Goal: Information Seeking & Learning: Learn about a topic

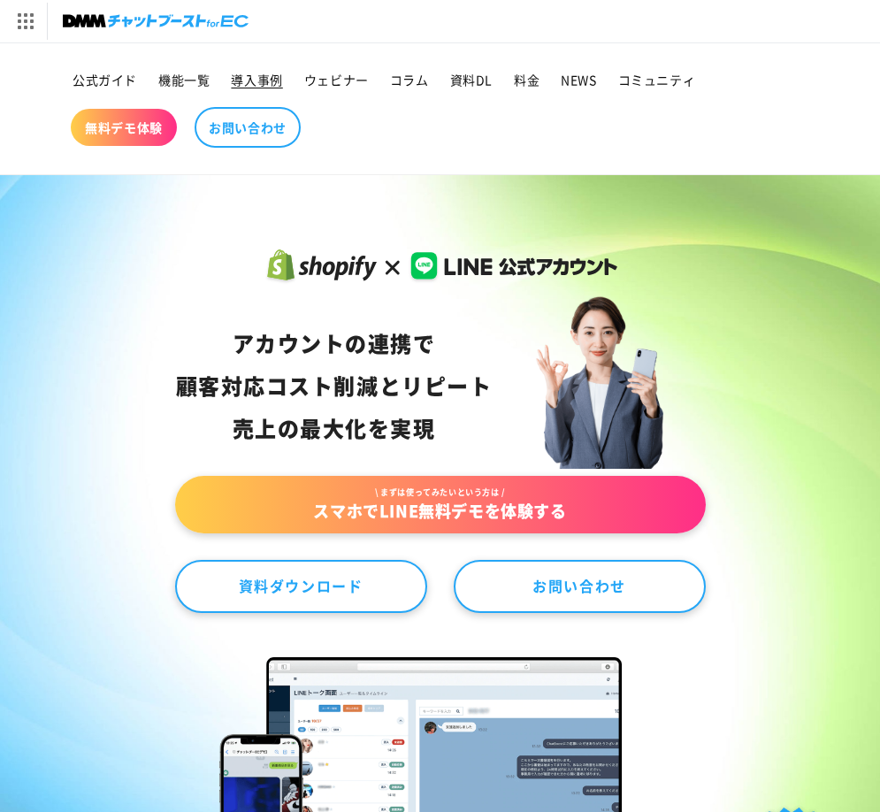
click at [266, 76] on span "導入事例" at bounding box center [256, 80] width 51 height 16
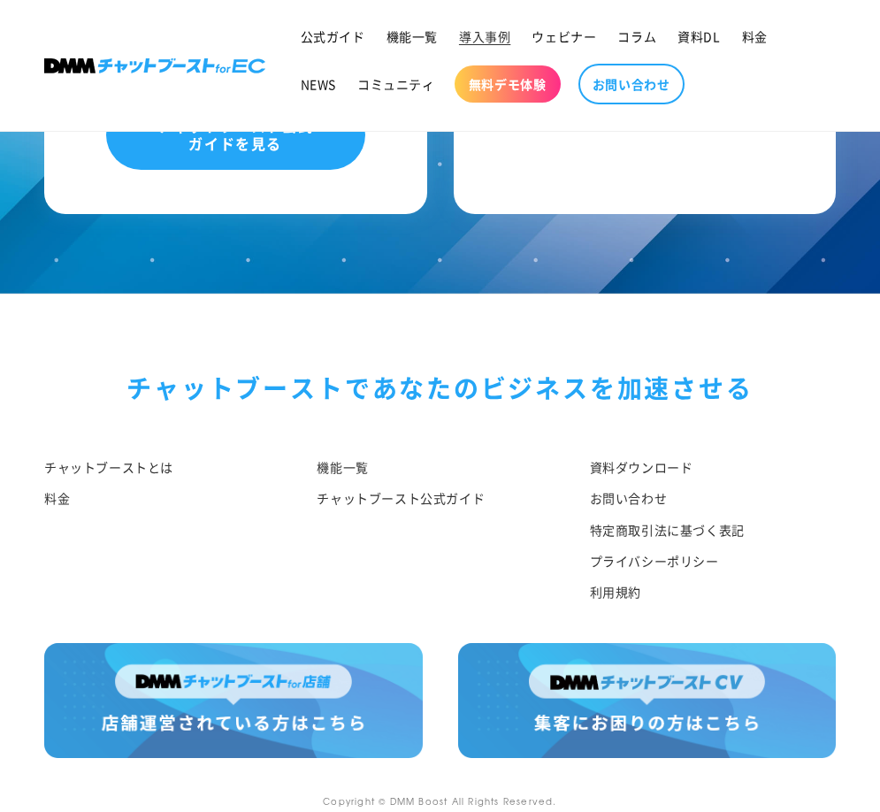
scroll to position [2496, 0]
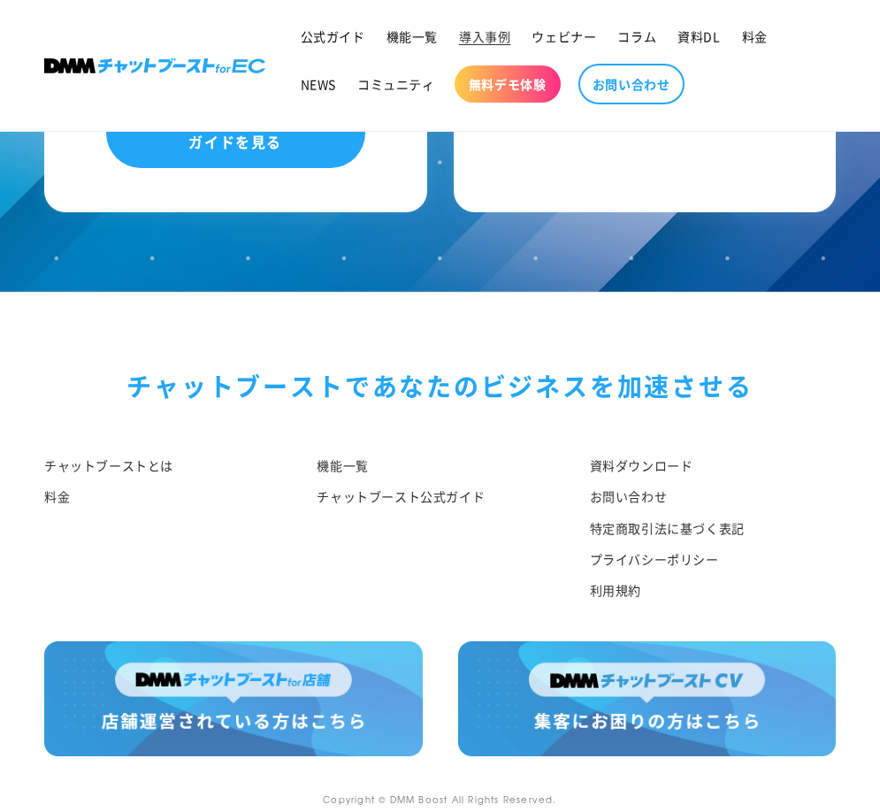
click at [293, 688] on img at bounding box center [233, 698] width 378 height 115
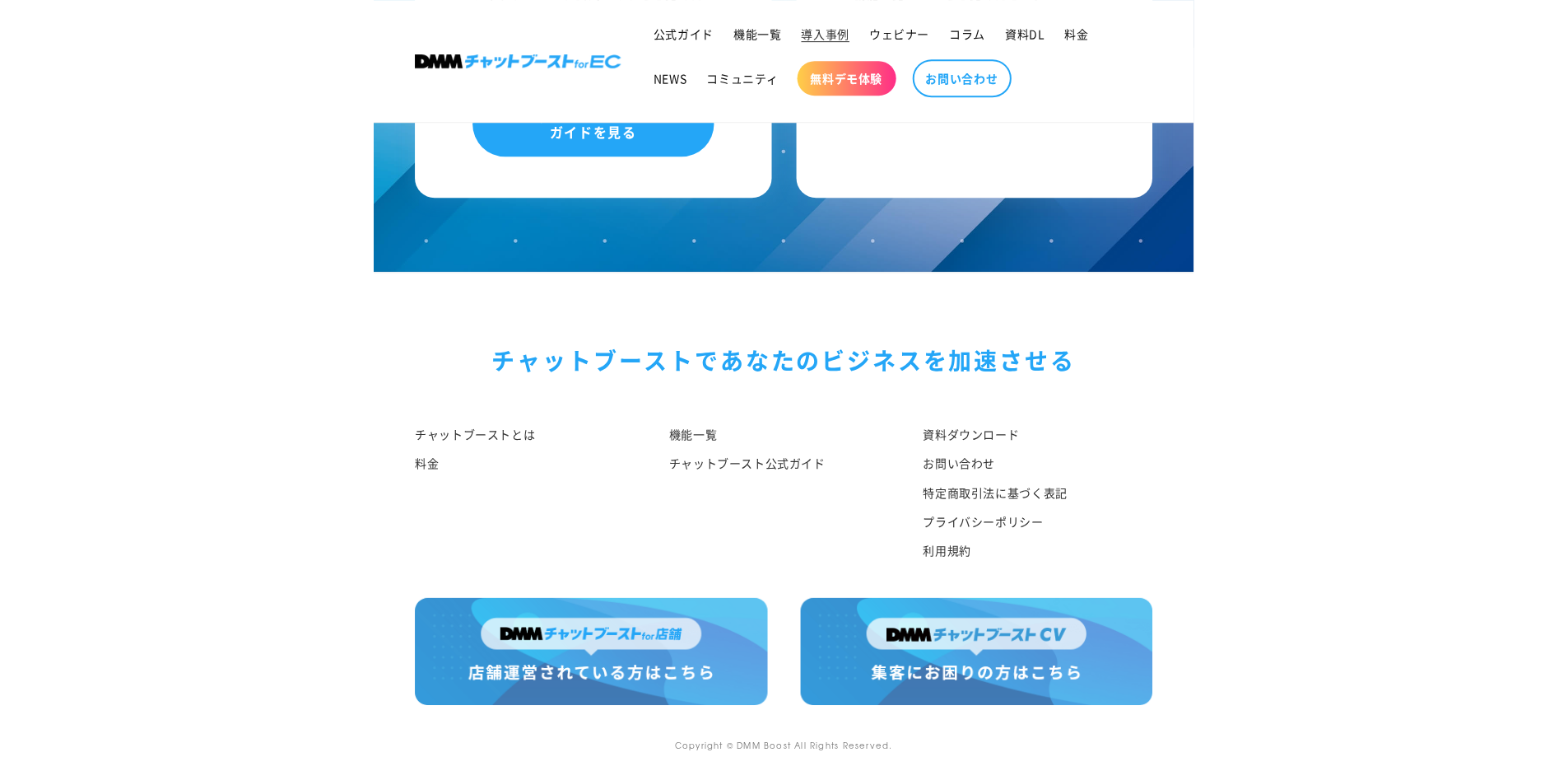
scroll to position [2496, 0]
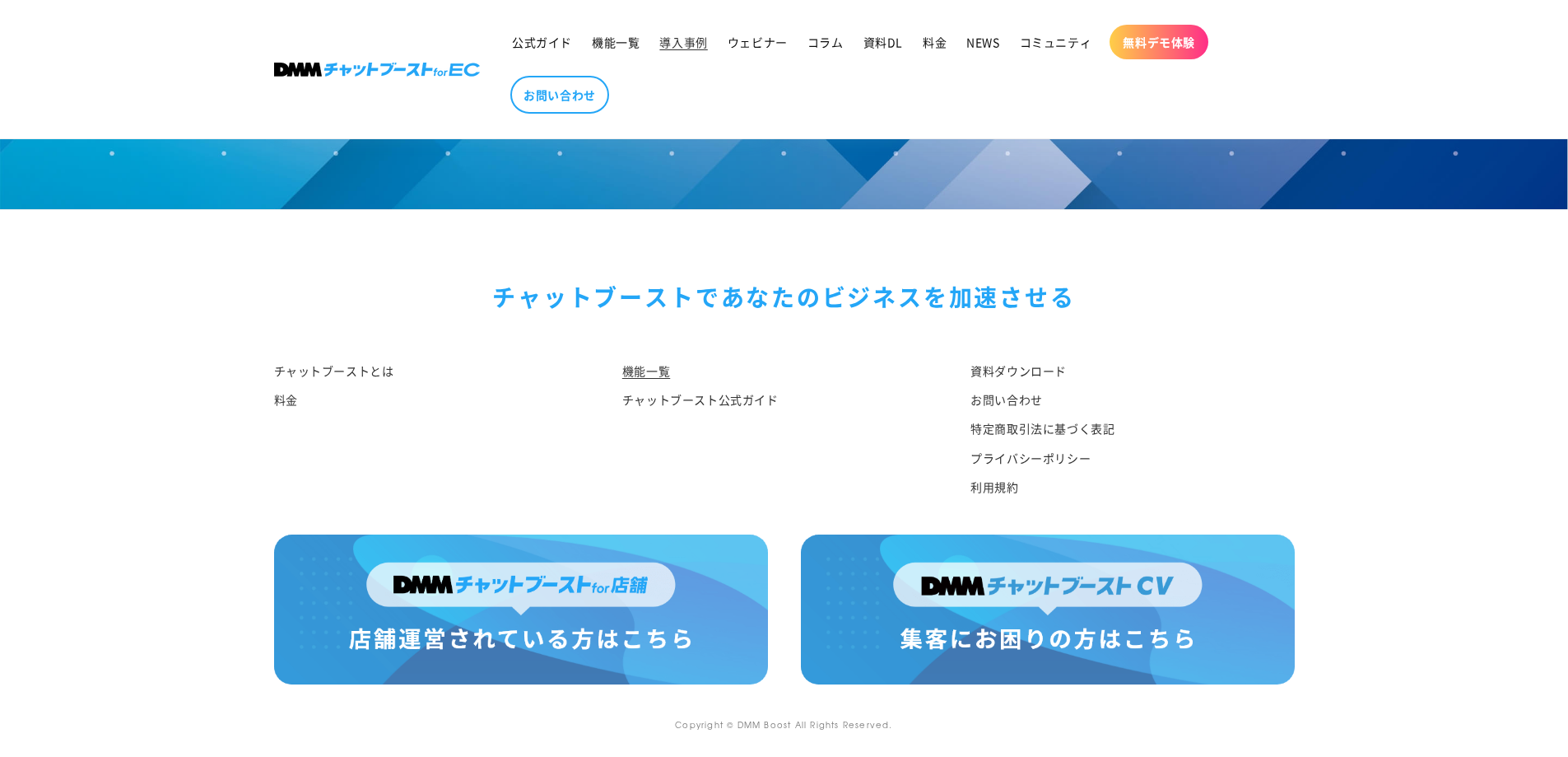
click at [656, 371] on link "機能一覧" at bounding box center [646, 372] width 47 height 25
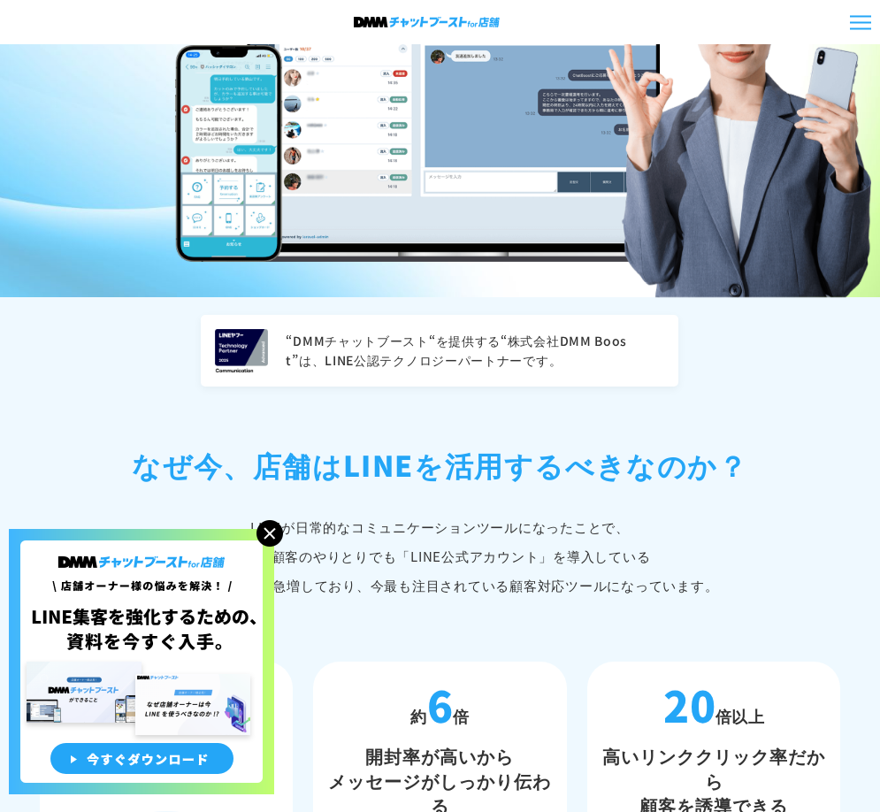
scroll to position [707, 0]
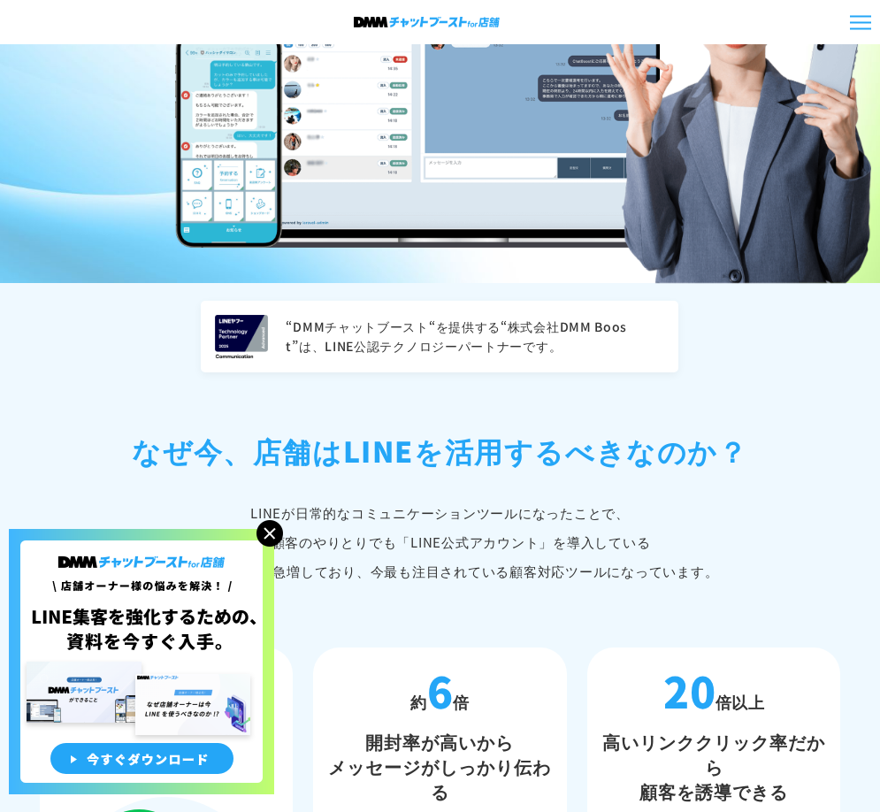
click at [272, 531] on img at bounding box center [269, 533] width 27 height 27
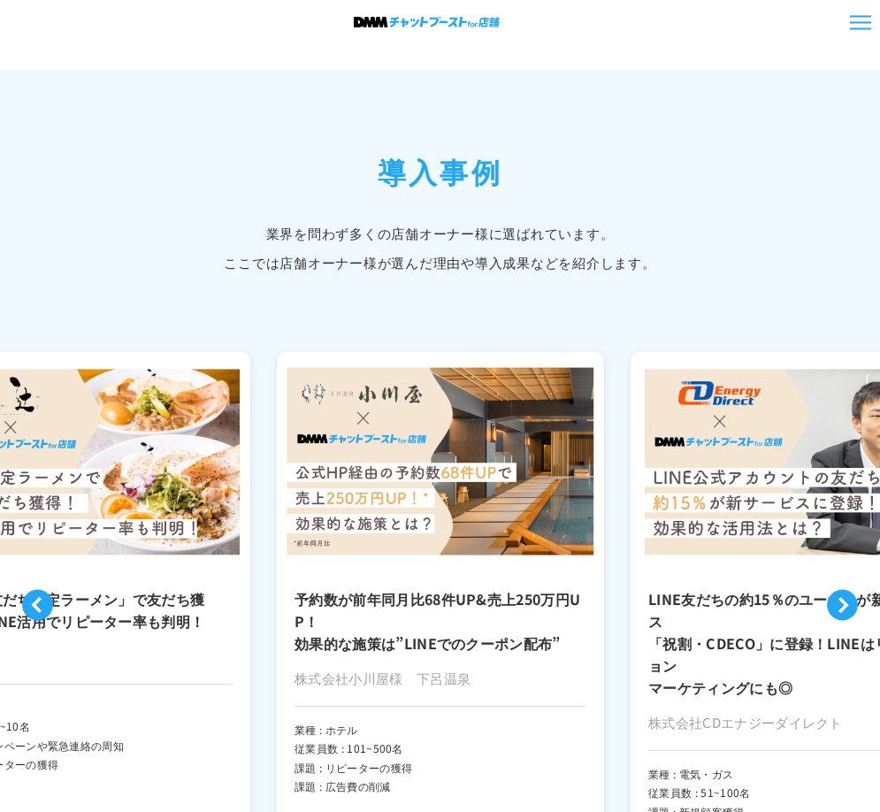
scroll to position [3714, 0]
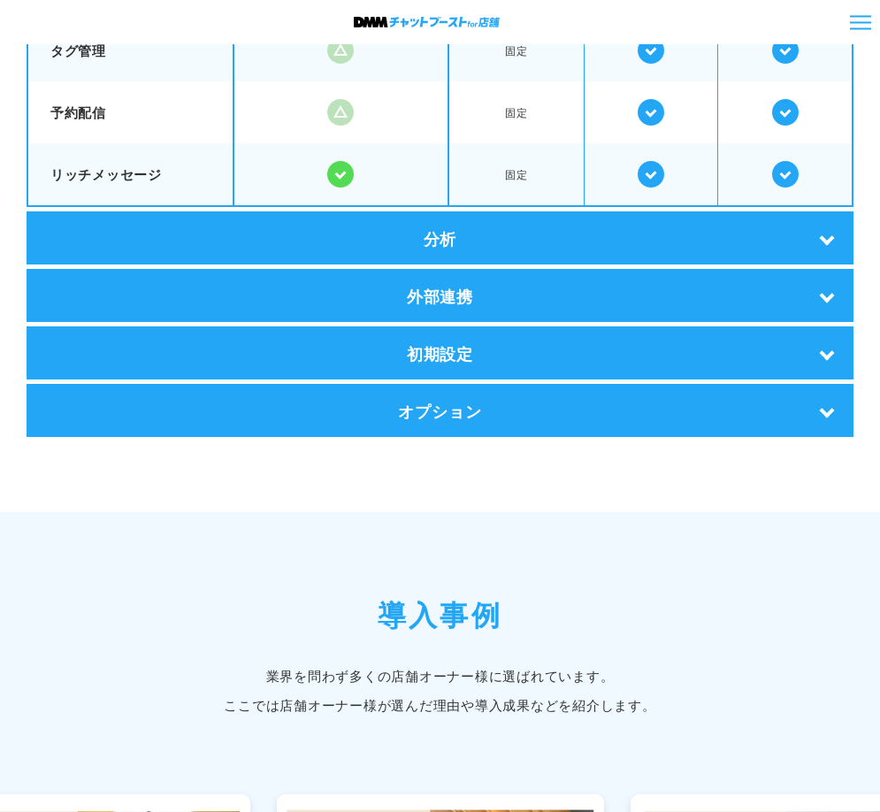
click at [460, 417] on div "オプション" at bounding box center [440, 410] width 827 height 53
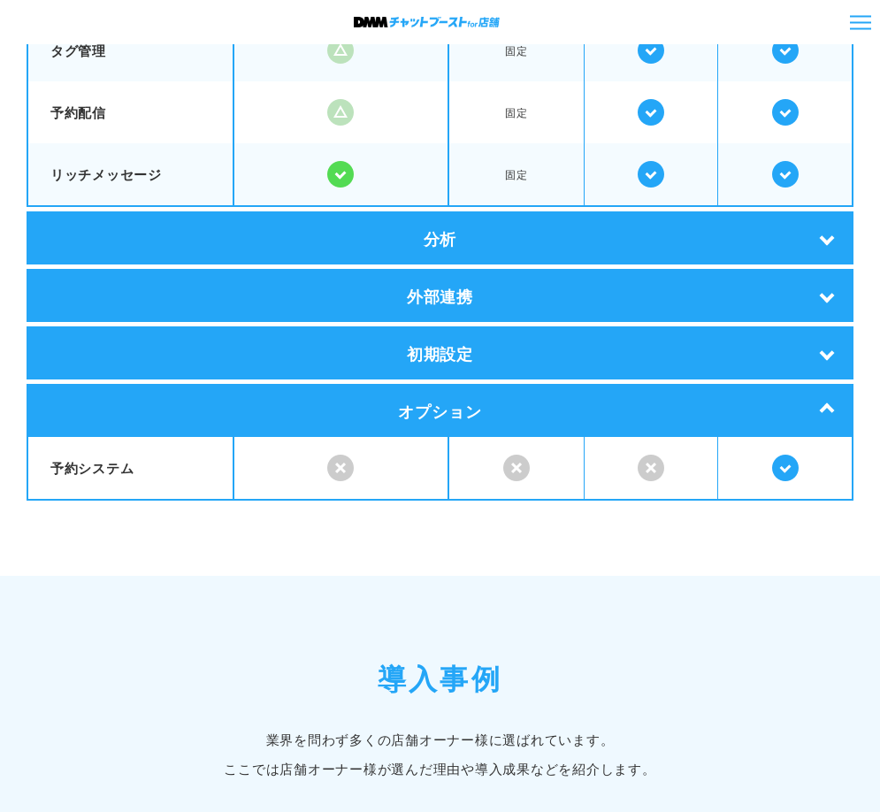
click at [472, 348] on div "初期設定" at bounding box center [440, 352] width 827 height 53
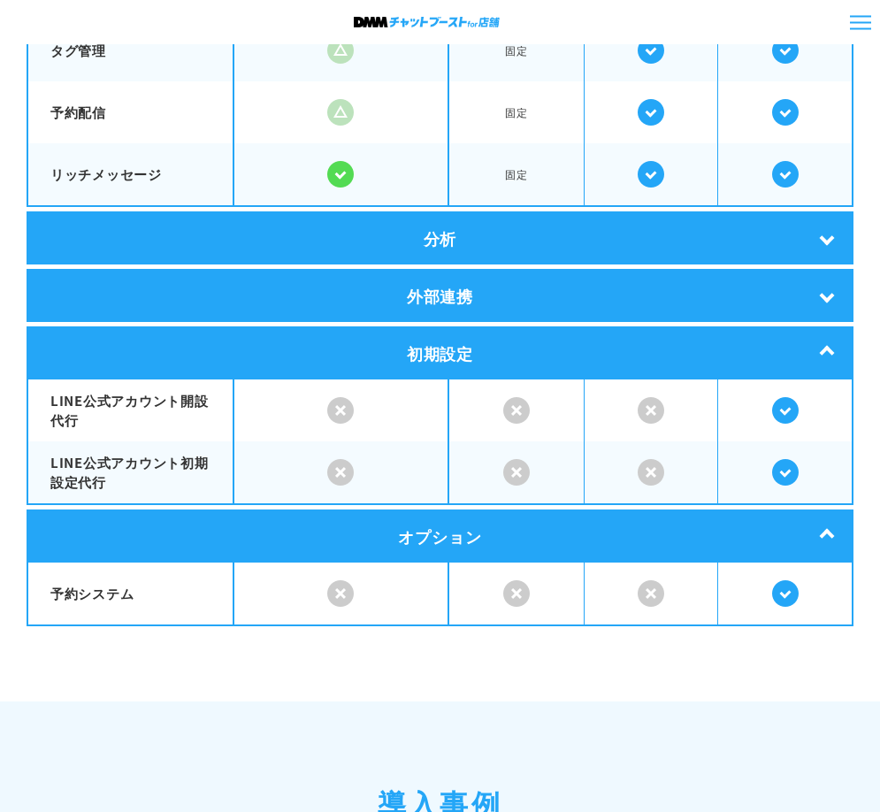
click at [481, 293] on div "外部連携" at bounding box center [440, 295] width 827 height 53
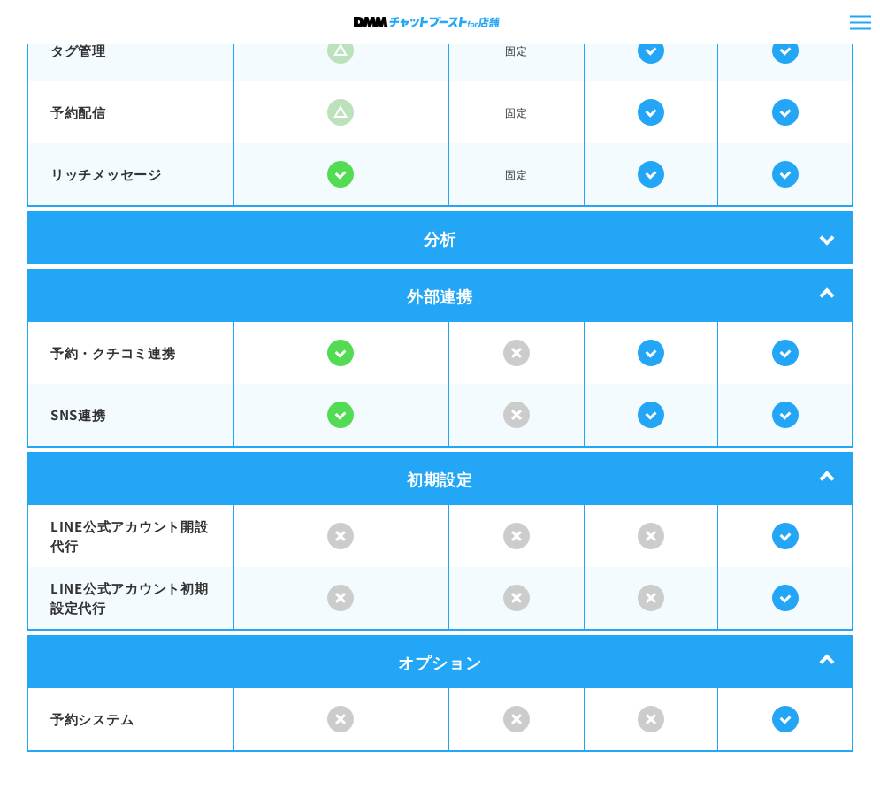
click at [485, 225] on div "分析" at bounding box center [440, 237] width 827 height 53
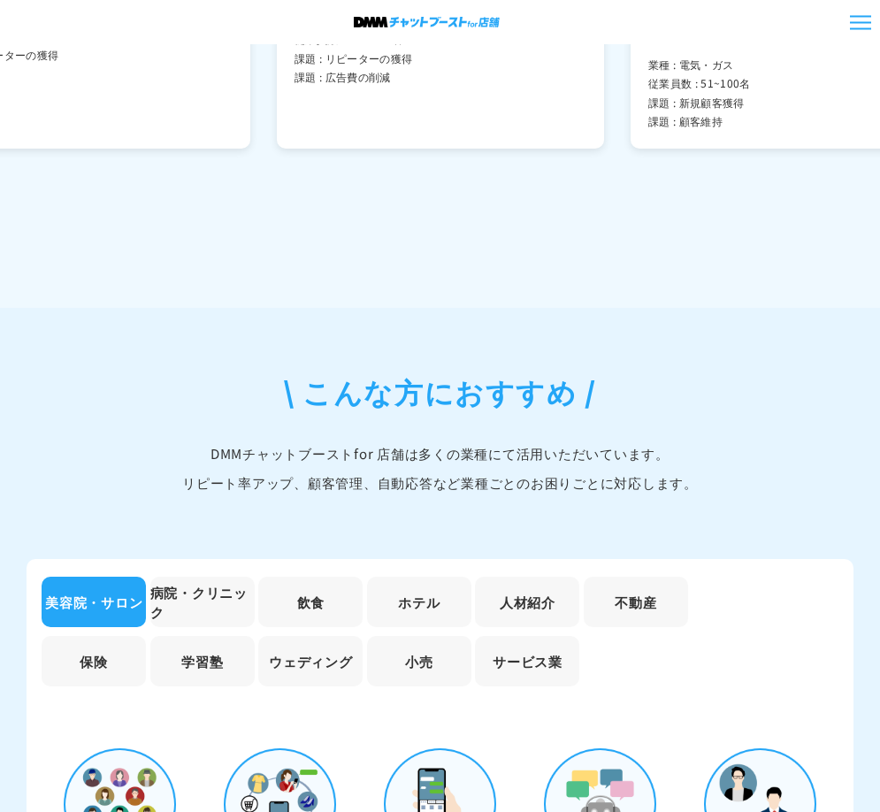
scroll to position [5660, 0]
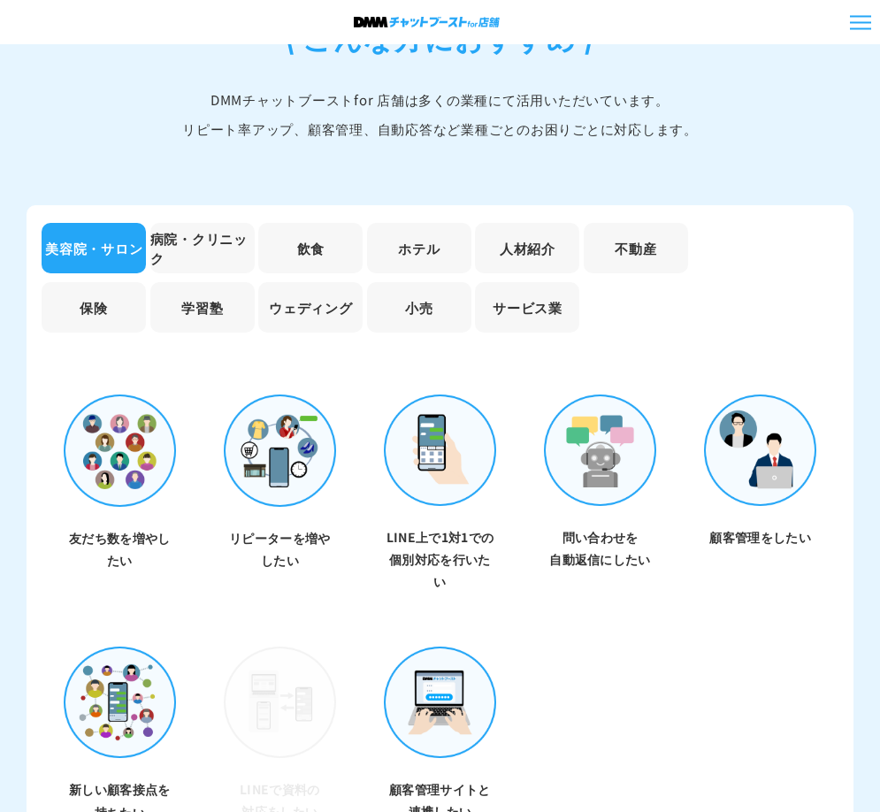
click at [294, 228] on li "飲食" at bounding box center [310, 248] width 104 height 50
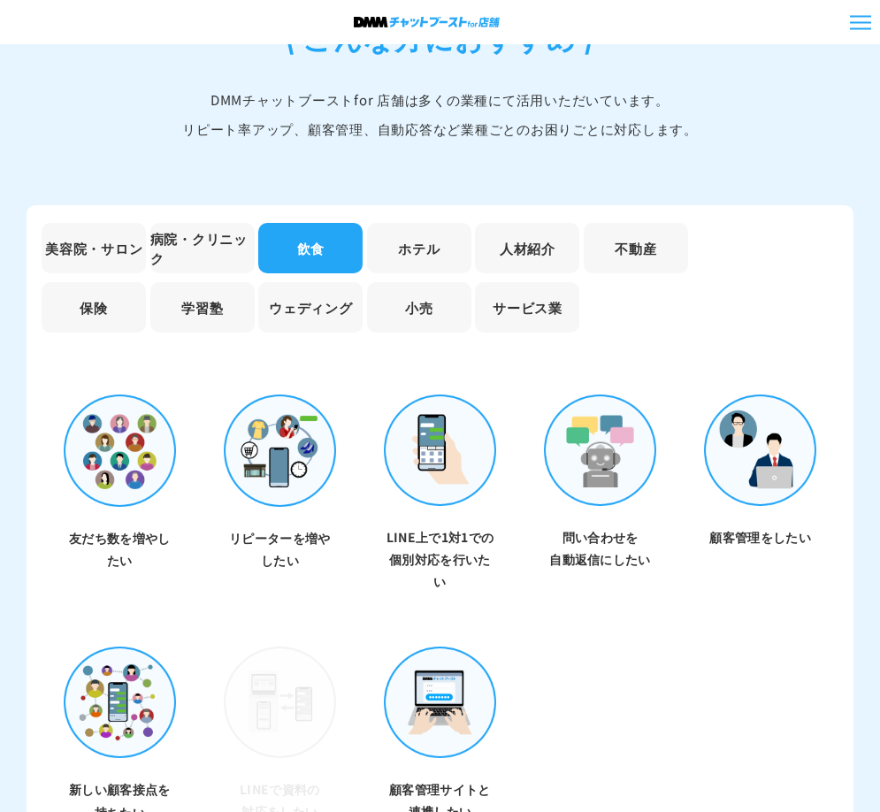
click at [329, 231] on li "飲食" at bounding box center [310, 248] width 104 height 50
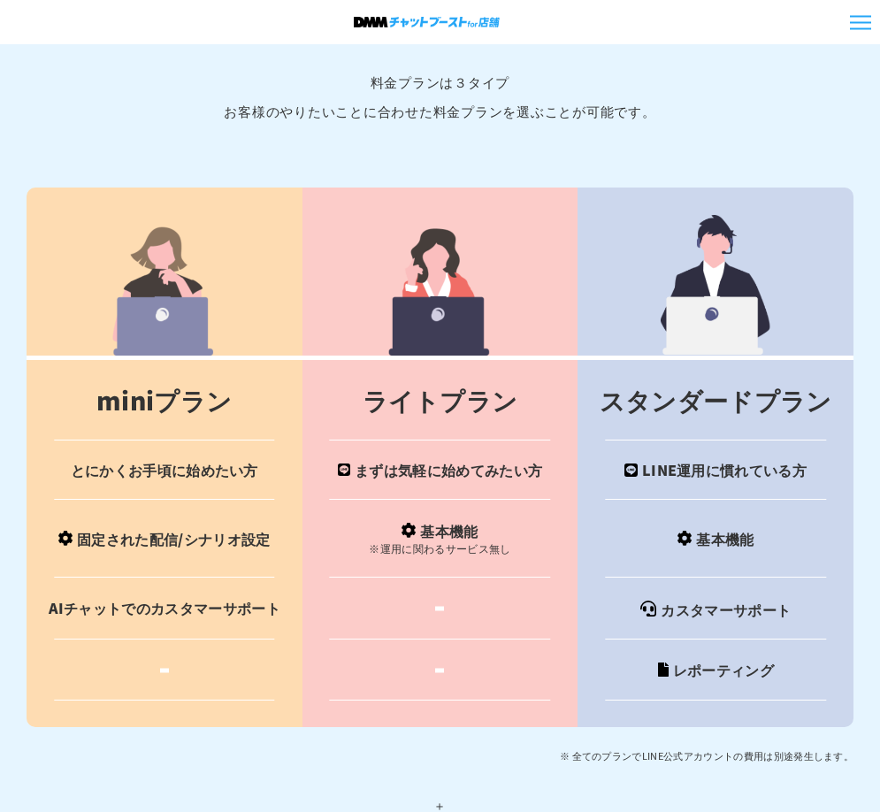
scroll to position [7605, 0]
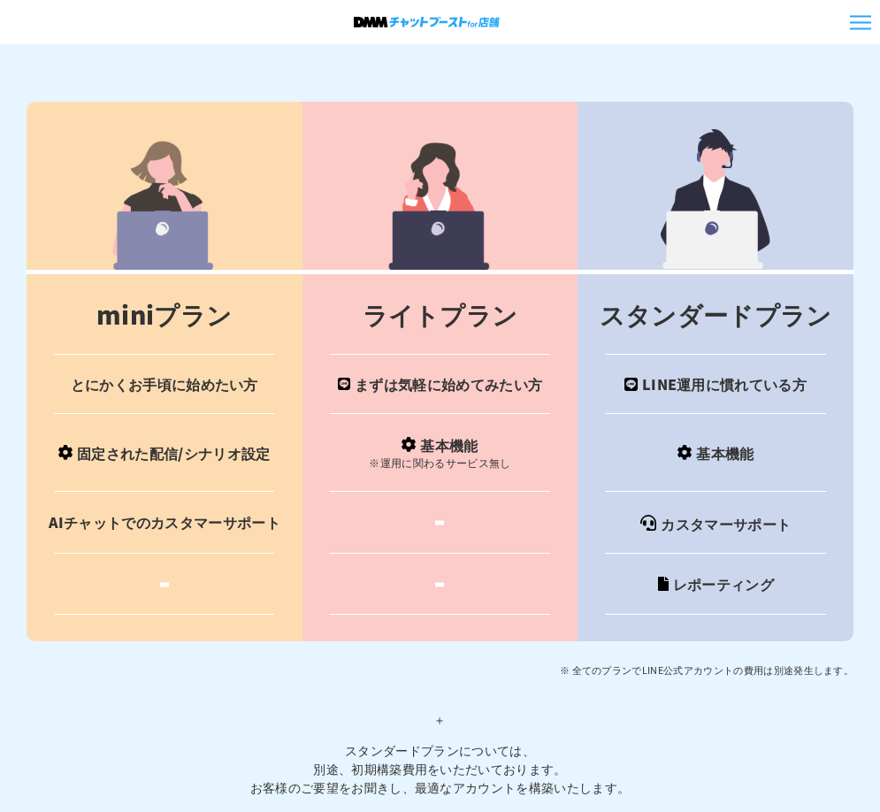
click at [168, 445] on td "固定された配信/シナリオ設定" at bounding box center [165, 452] width 276 height 77
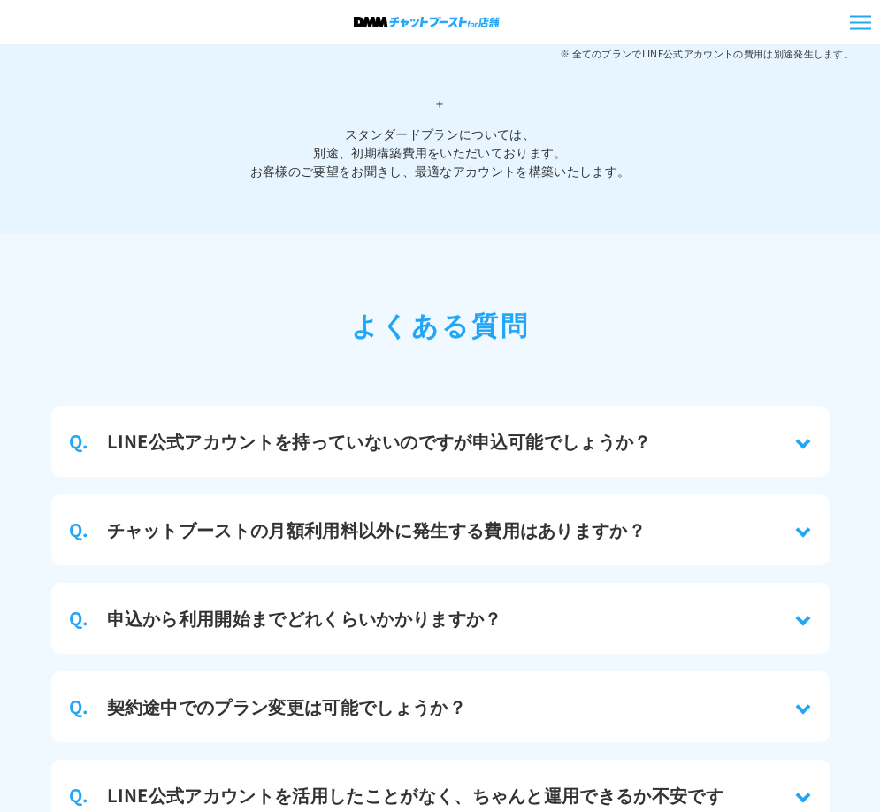
scroll to position [8224, 0]
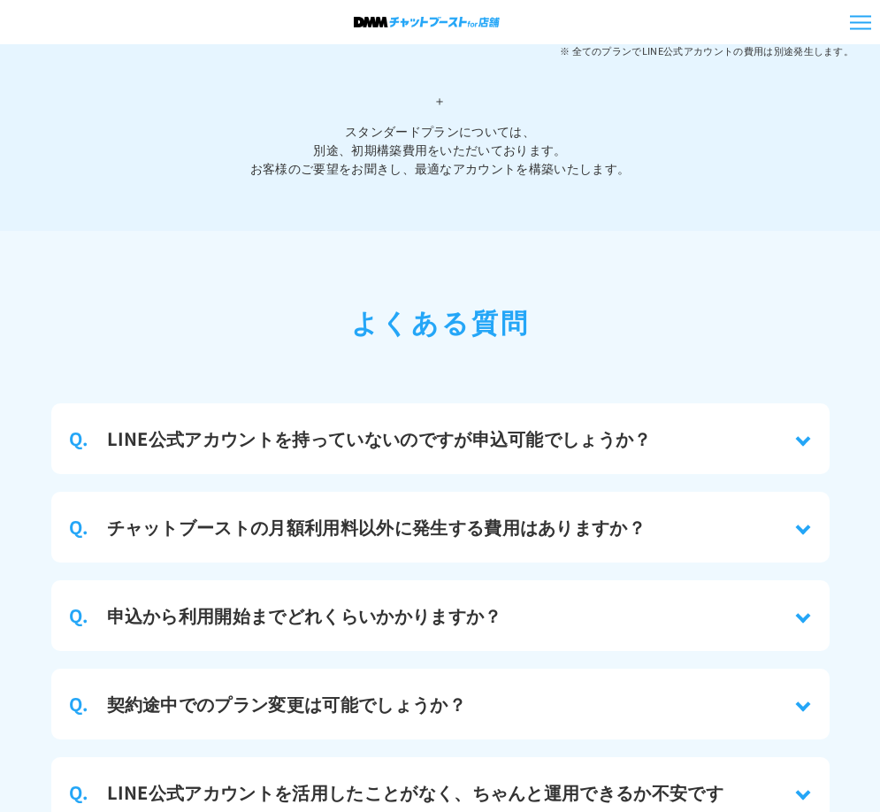
click at [523, 525] on h3 "チャットブーストの月額利用料以外に発生する費用はありますか？" at bounding box center [376, 527] width 539 height 27
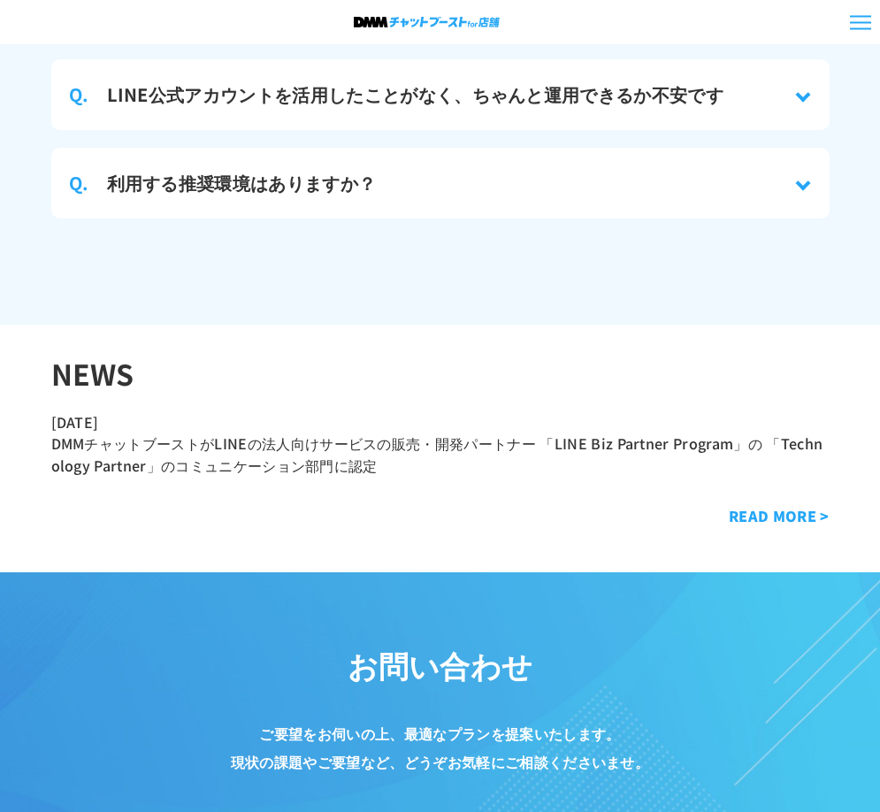
scroll to position [9020, 0]
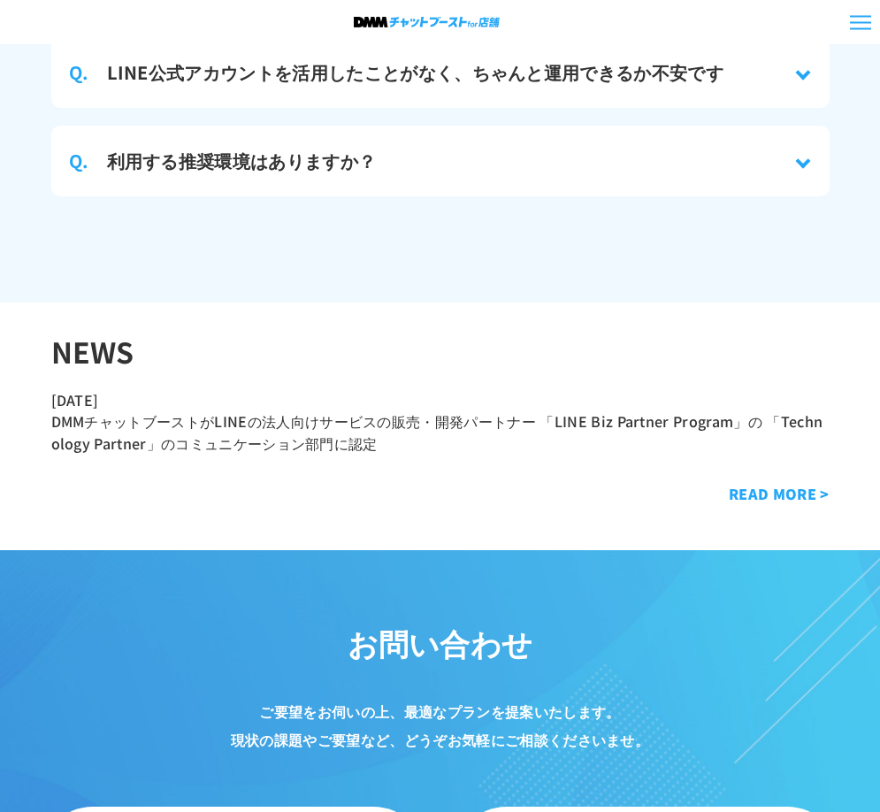
click at [278, 148] on h3 "利用する推奨環境はありますか？" at bounding box center [242, 161] width 270 height 27
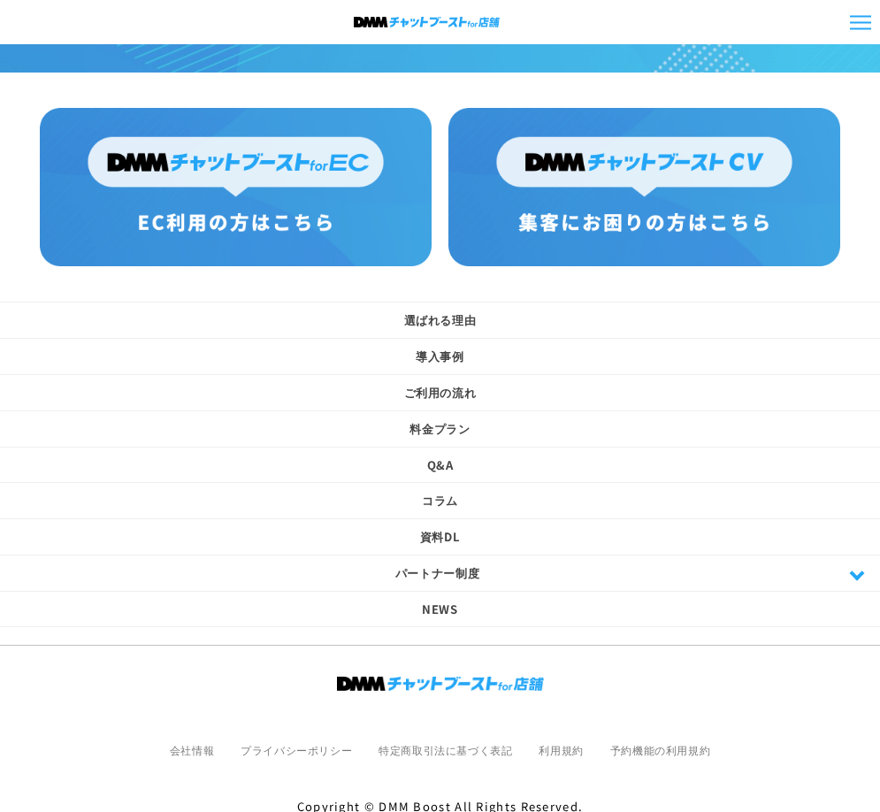
scroll to position [10789, 0]
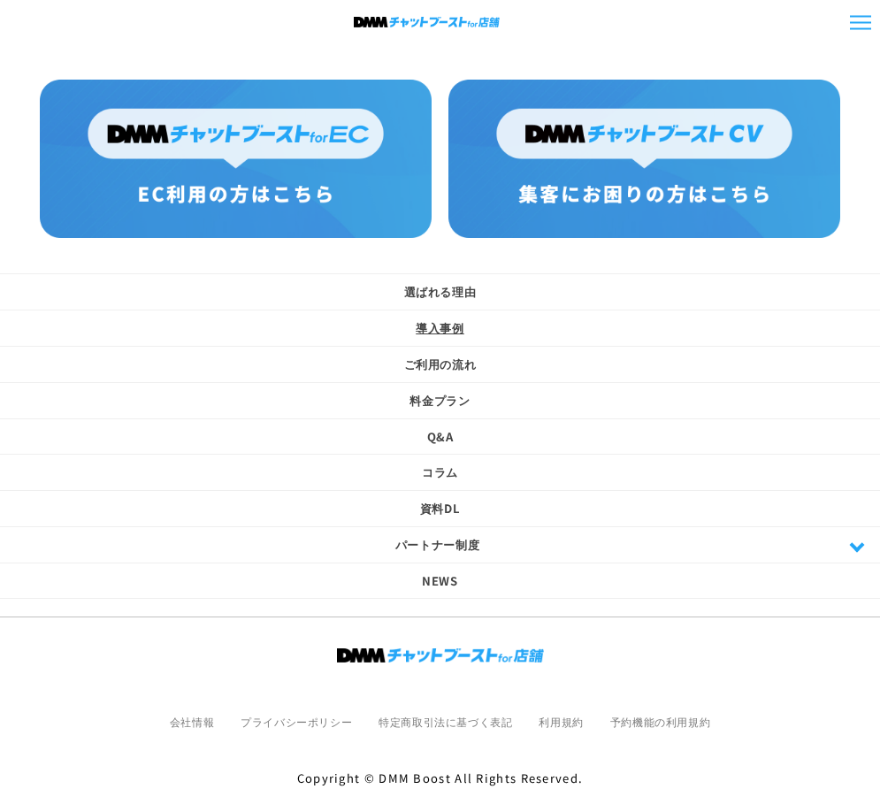
click at [429, 316] on link "導入事例" at bounding box center [440, 328] width 880 height 25
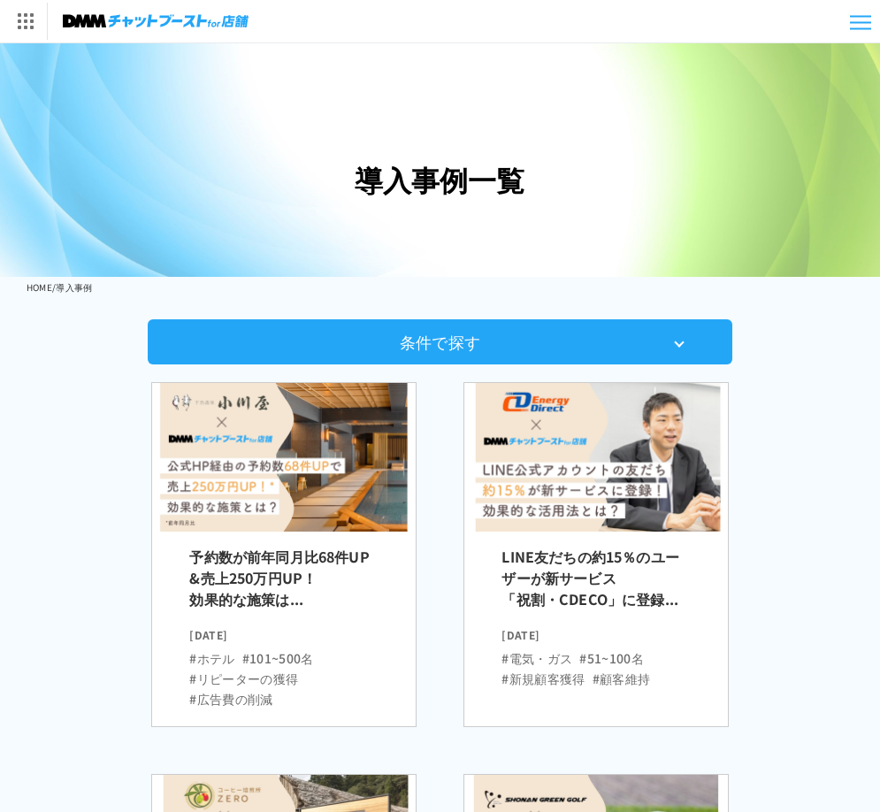
click at [438, 339] on div "条件で探す" at bounding box center [440, 341] width 585 height 45
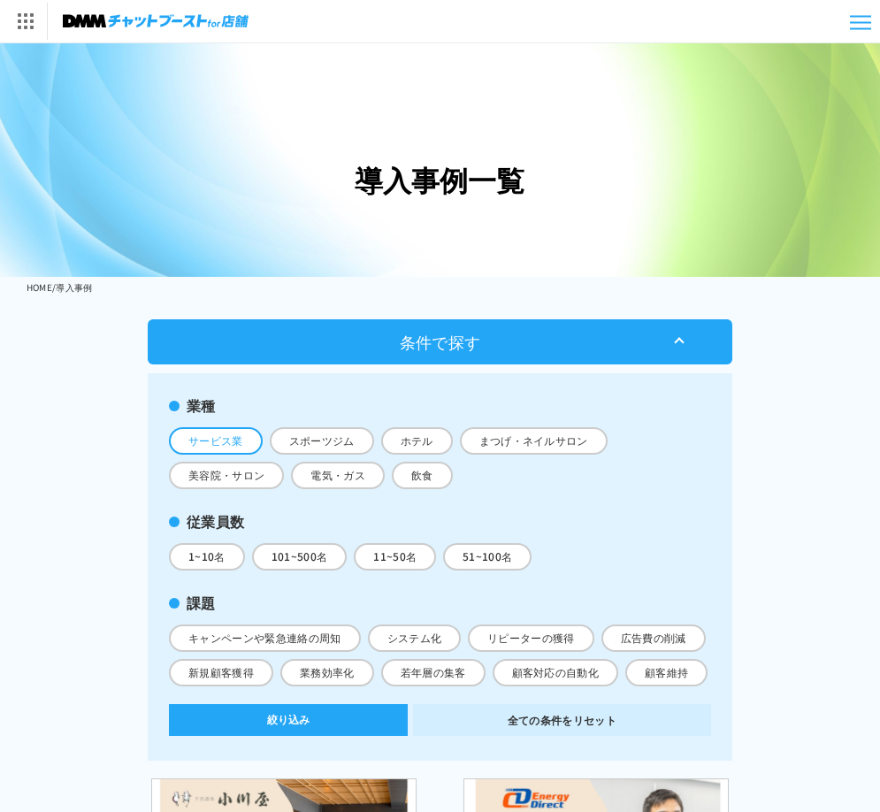
click at [224, 435] on span "サービス業" at bounding box center [216, 440] width 94 height 27
click at [0, 0] on input "サービス業" at bounding box center [0, 0] width 0 height 0
click at [336, 736] on button "絞り込み" at bounding box center [288, 720] width 239 height 32
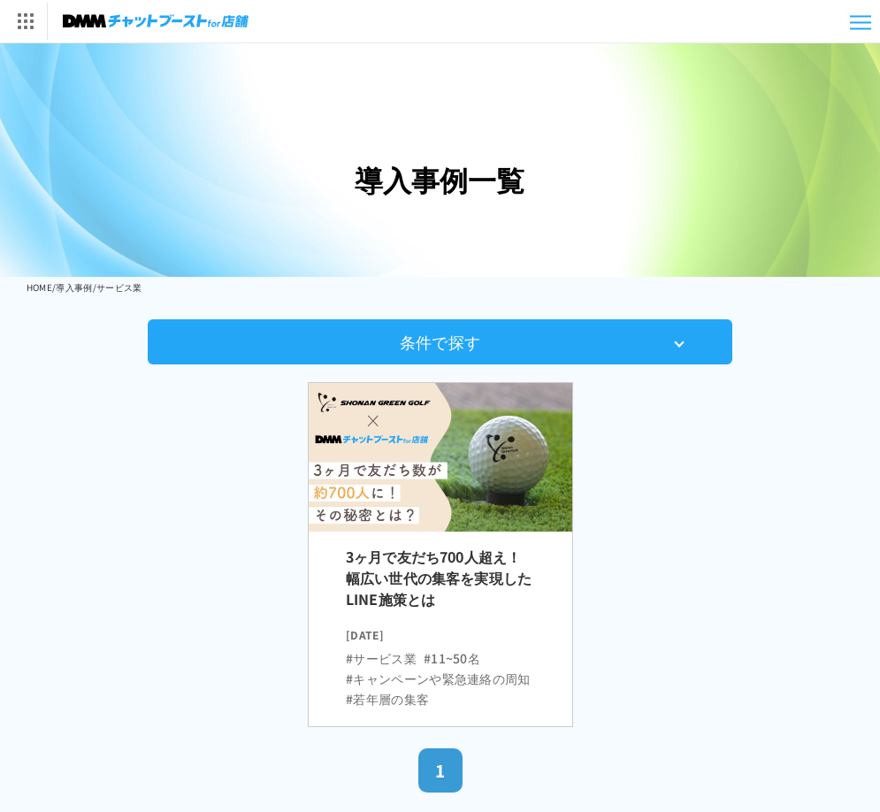
click at [449, 569] on h2 "3ヶ月で友だち700人超え！幅広い世代の集客を実現したLINE施策とは" at bounding box center [440, 583] width 188 height 74
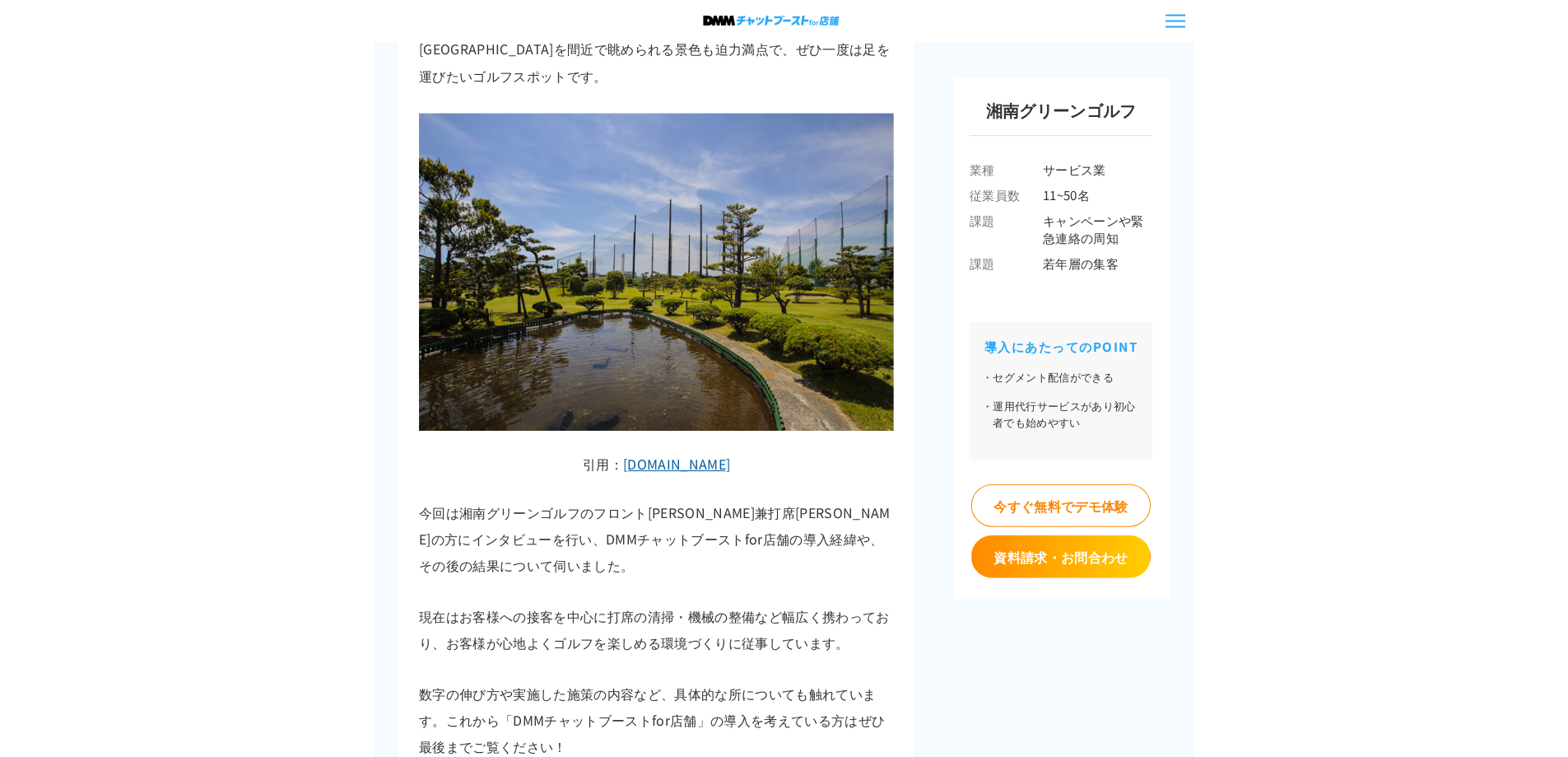
scroll to position [658, 0]
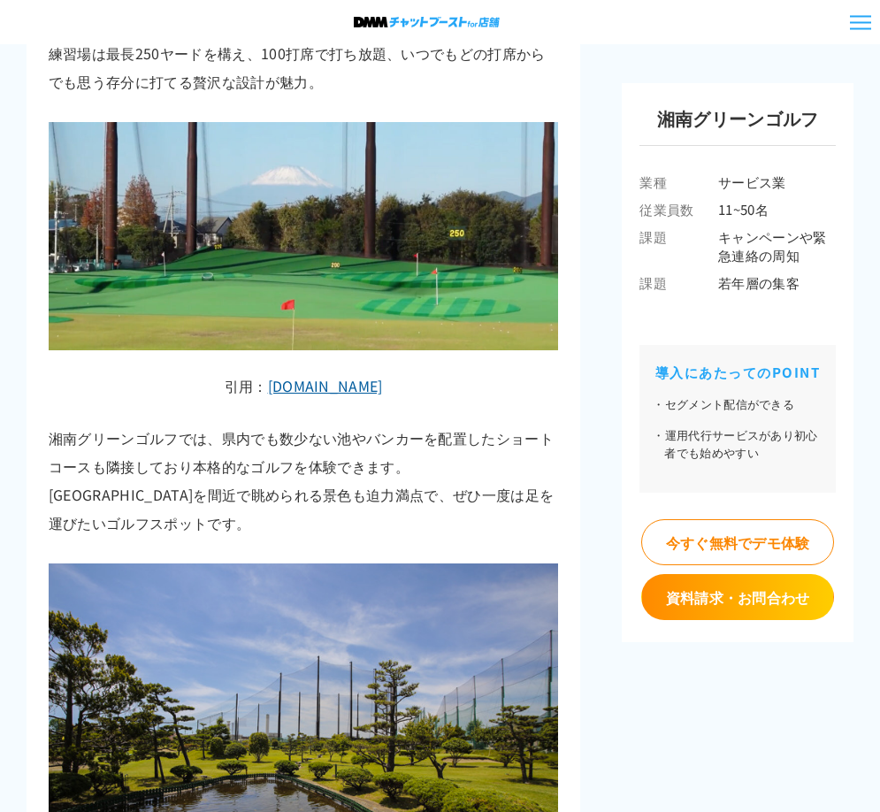
drag, startPoint x: 332, startPoint y: 362, endPoint x: 505, endPoint y: 33, distance: 371.4
click at [332, 375] on link "[DOMAIN_NAME]" at bounding box center [325, 385] width 115 height 21
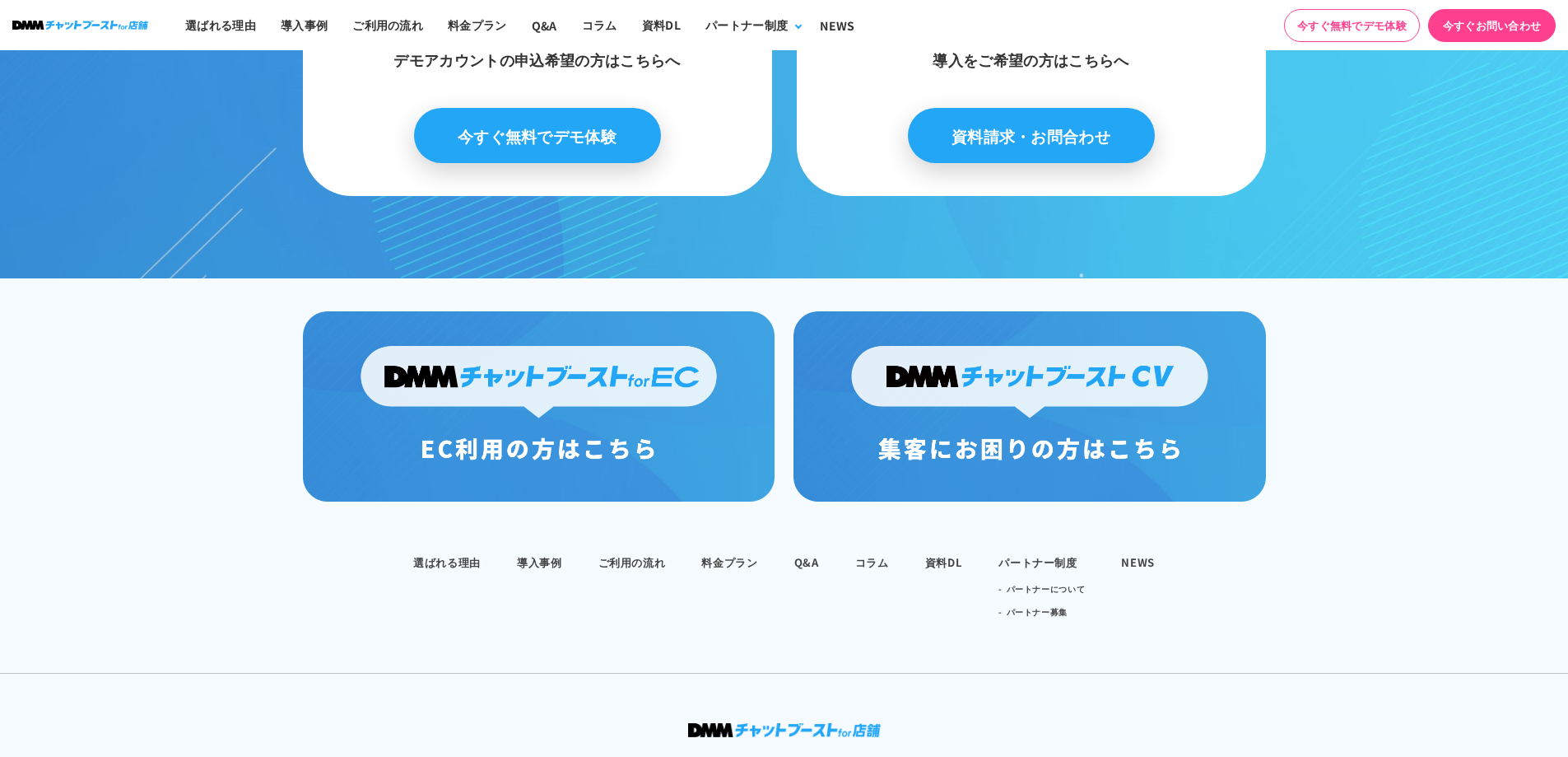
scroll to position [1568, 0]
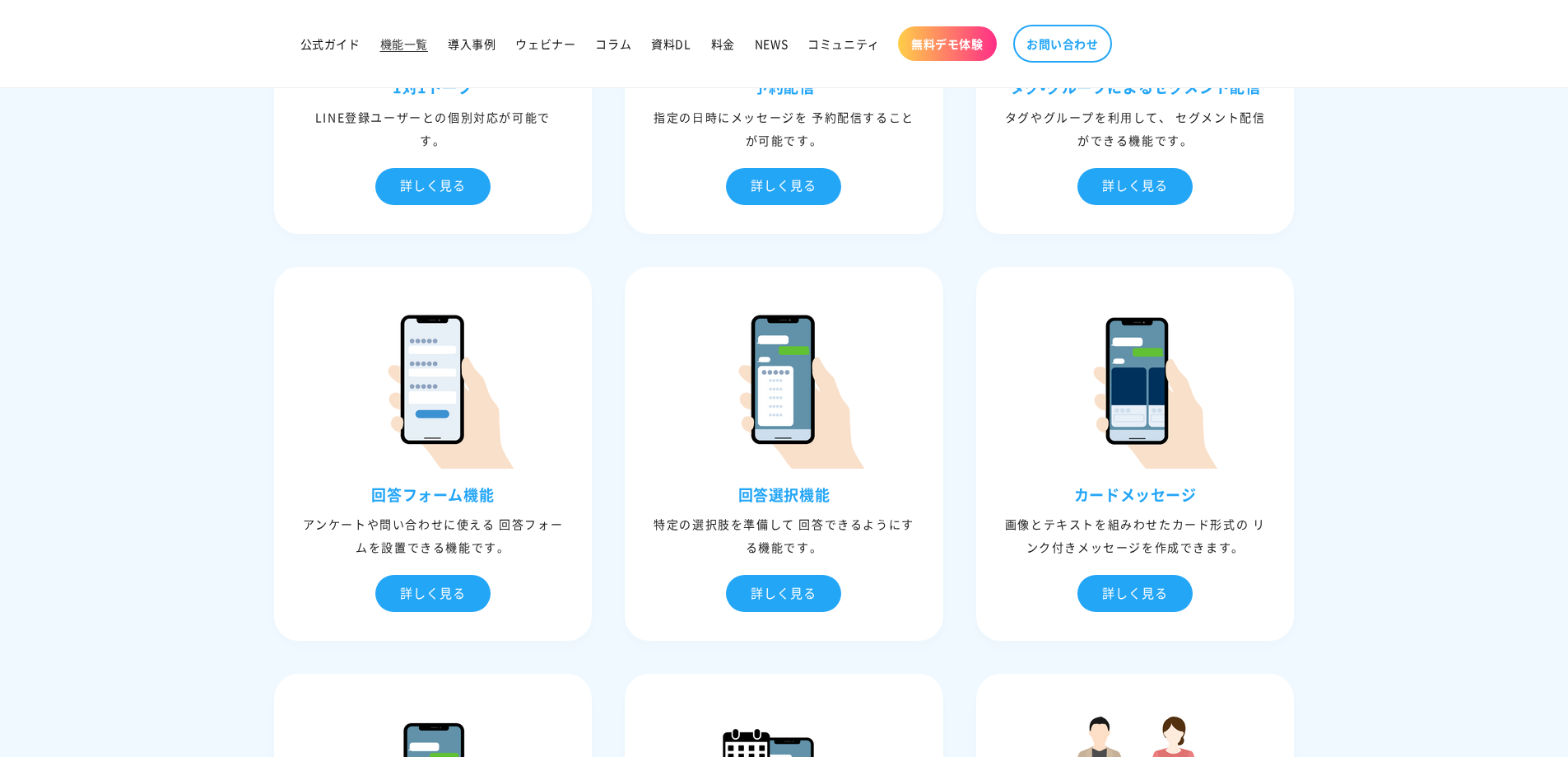
scroll to position [1153, 0]
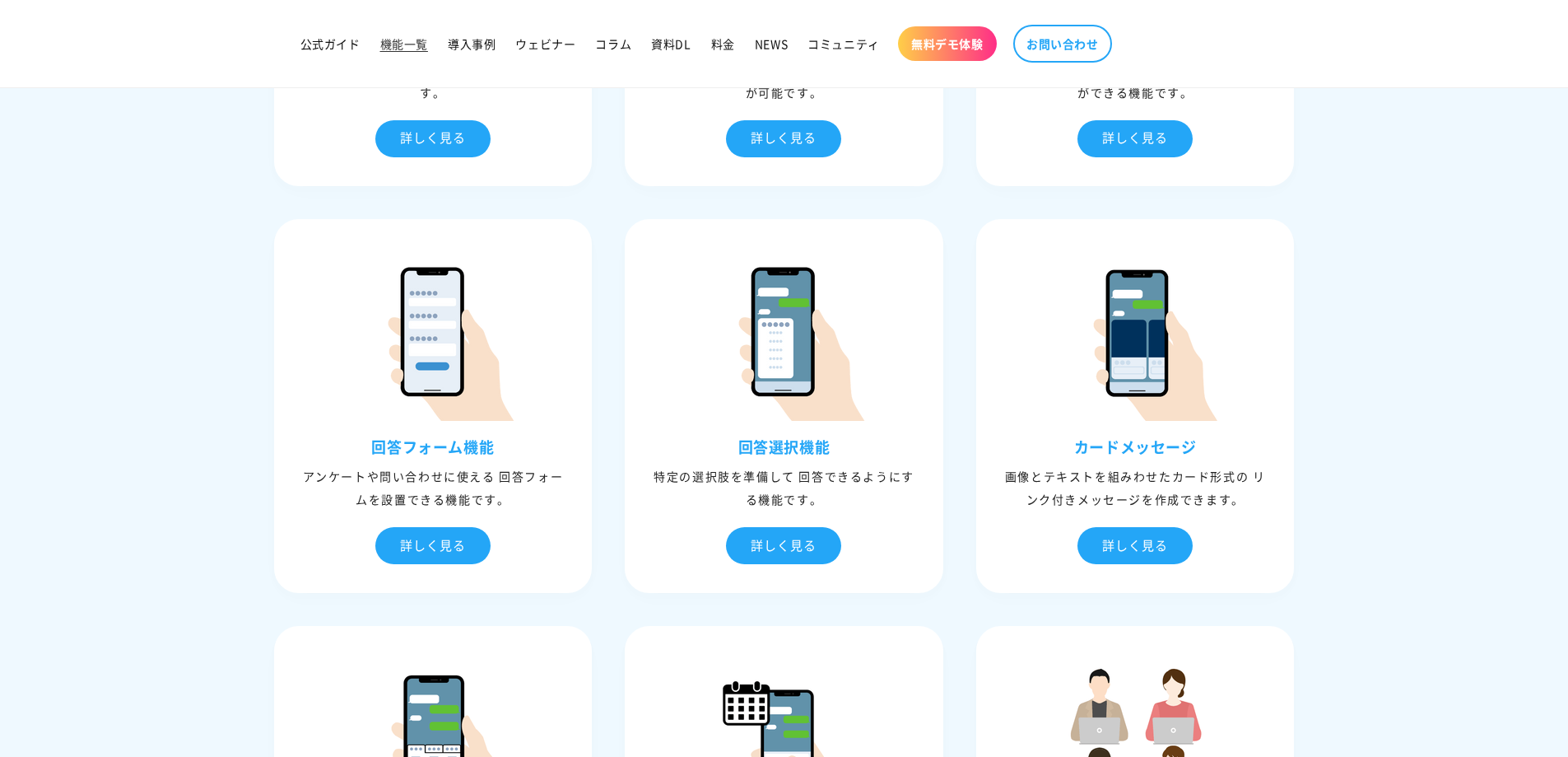
click at [958, 59] on link "無料デモ体験" at bounding box center [947, 43] width 99 height 34
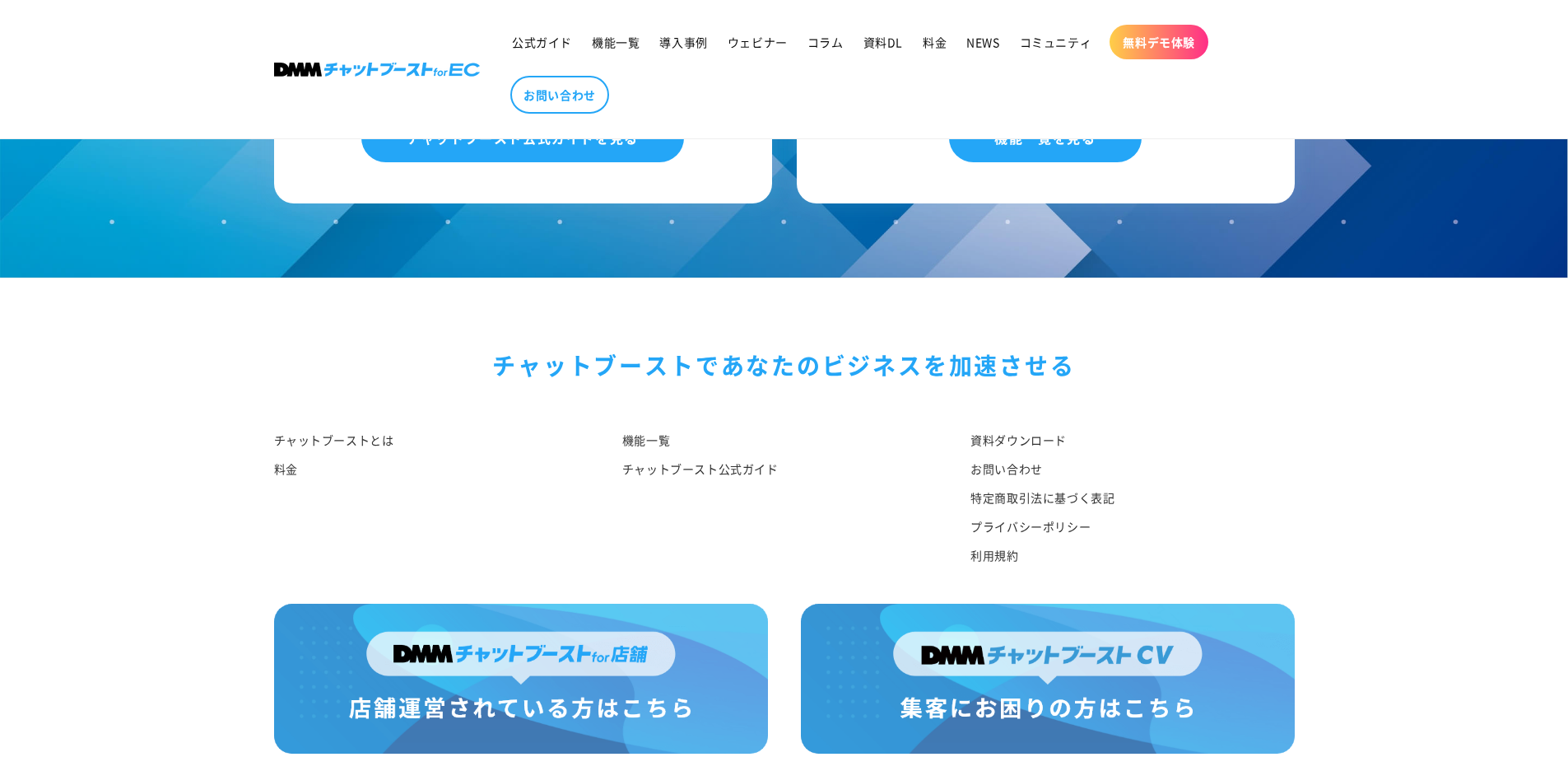
scroll to position [2292, 0]
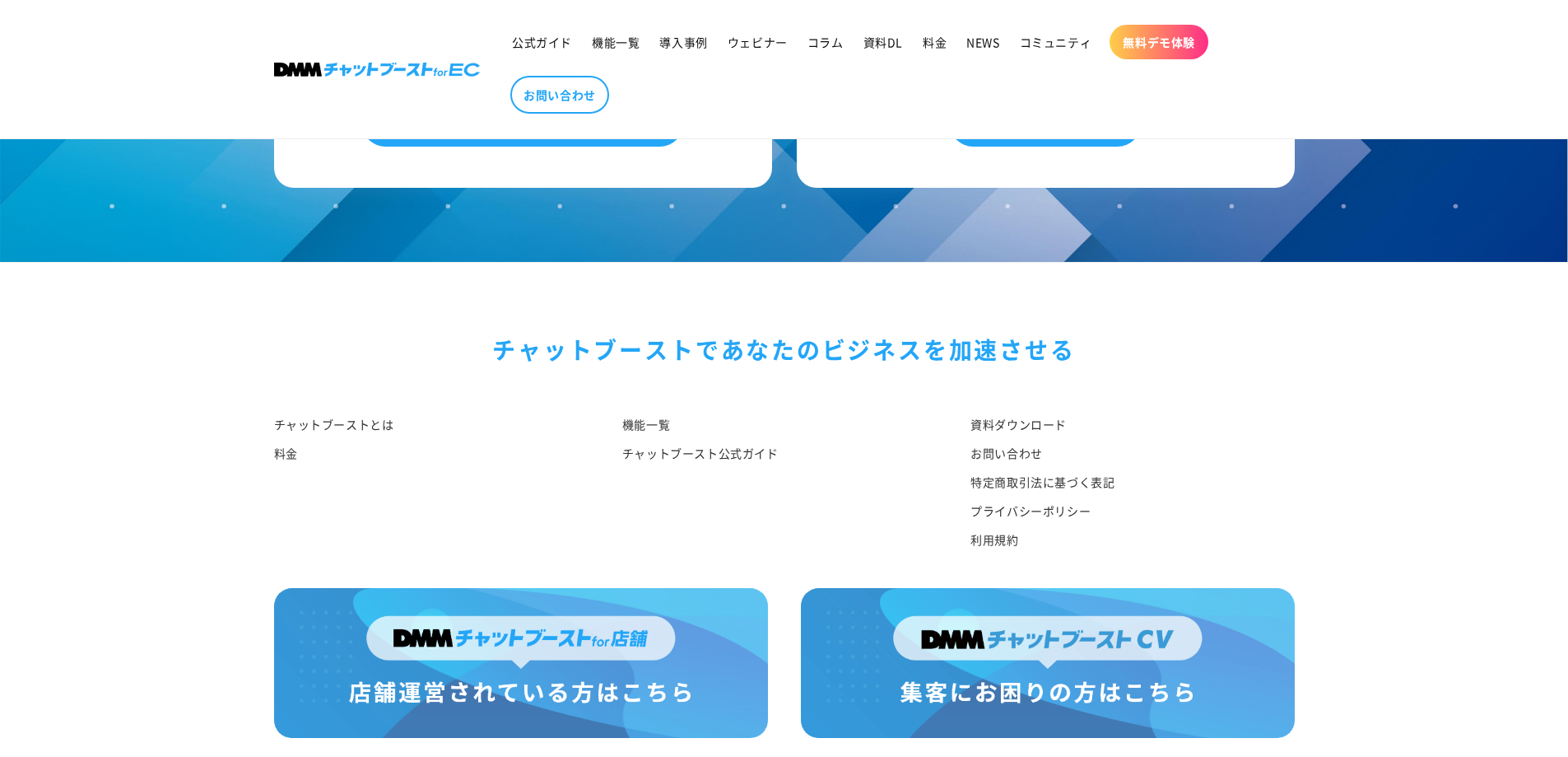
click at [1028, 614] on img at bounding box center [1047, 662] width 494 height 150
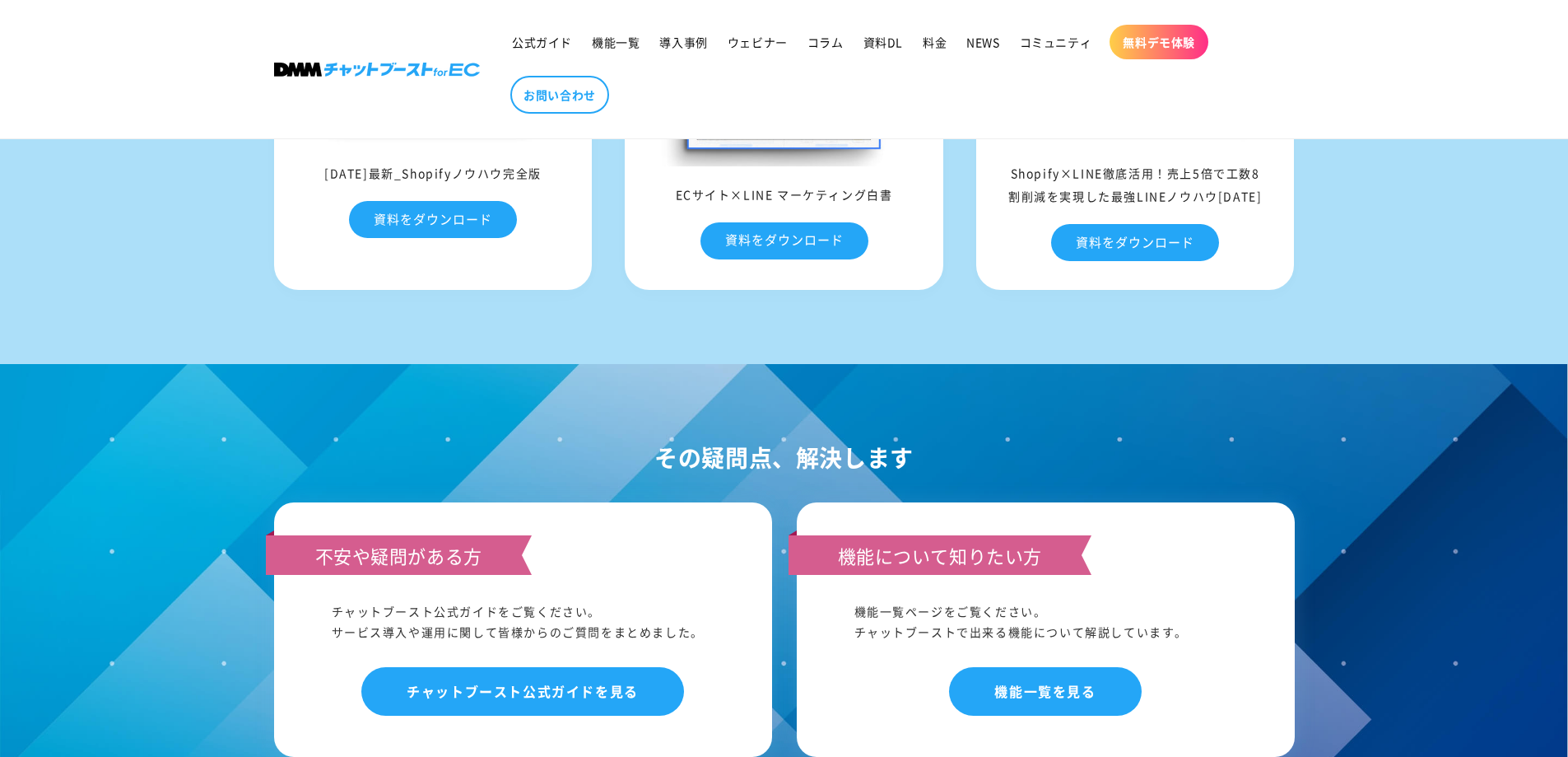
scroll to position [2470, 0]
